Goal: Transaction & Acquisition: Purchase product/service

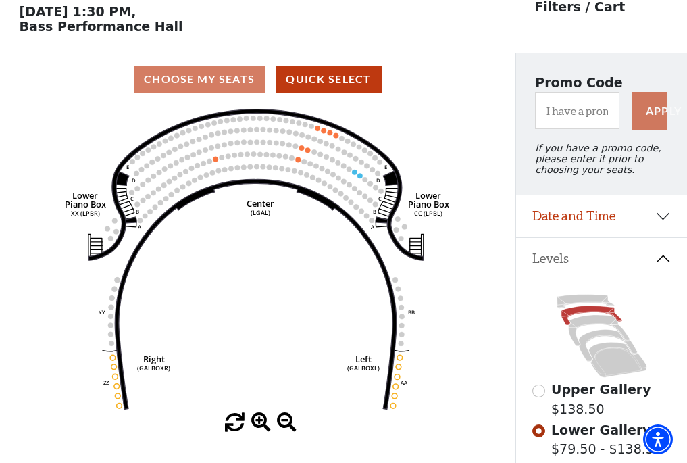
scroll to position [63, 0]
